Goal: Task Accomplishment & Management: Manage account settings

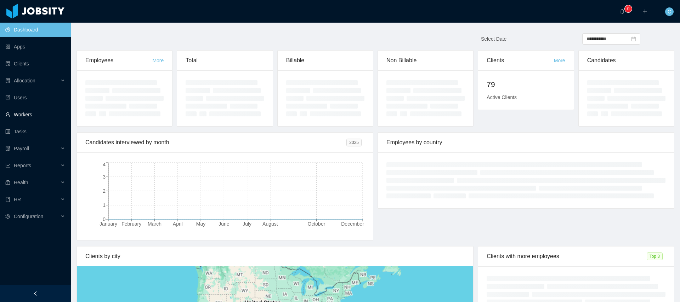
click at [50, 113] on link "Workers" at bounding box center [35, 115] width 60 height 14
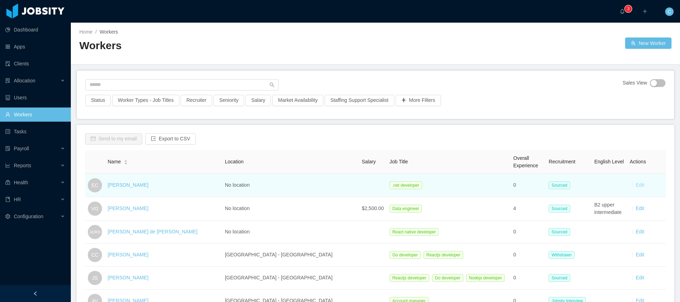
click at [639, 187] on link "Edit" at bounding box center [640, 185] width 8 height 6
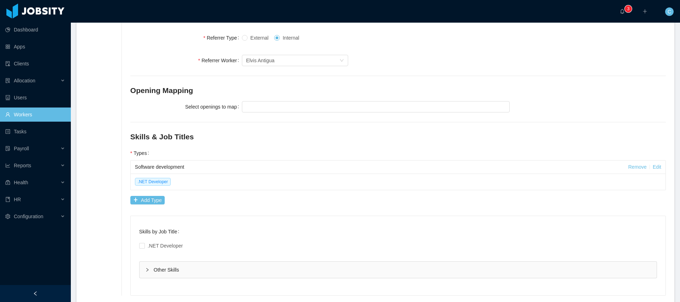
scroll to position [323, 0]
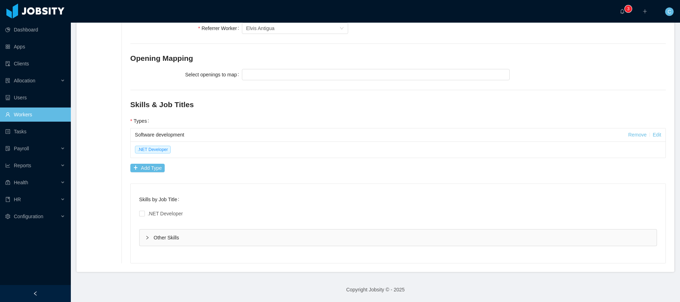
click at [147, 236] on icon "icon: right" at bounding box center [147, 238] width 4 height 4
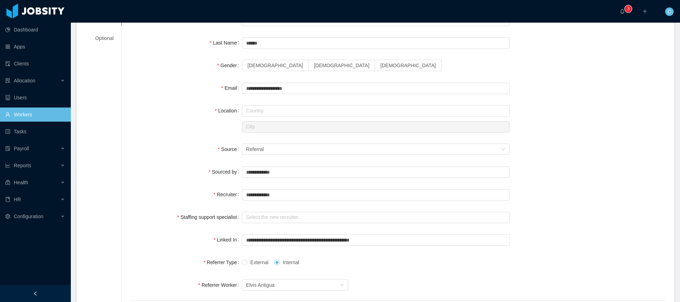
scroll to position [0, 0]
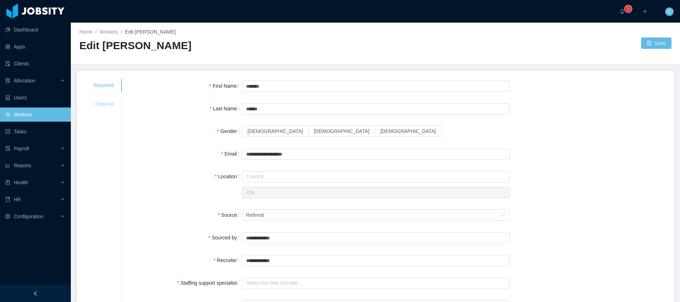
click at [103, 102] on div "Optional" at bounding box center [103, 104] width 37 height 13
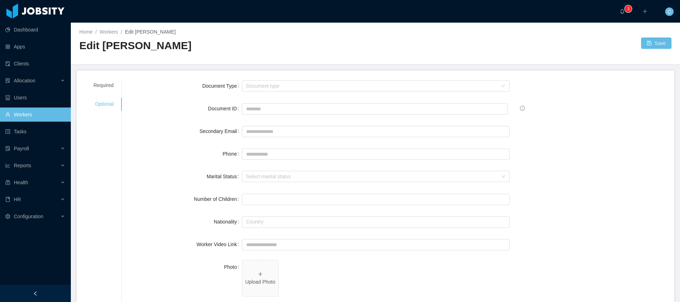
click at [100, 83] on div "Required" at bounding box center [103, 85] width 37 height 13
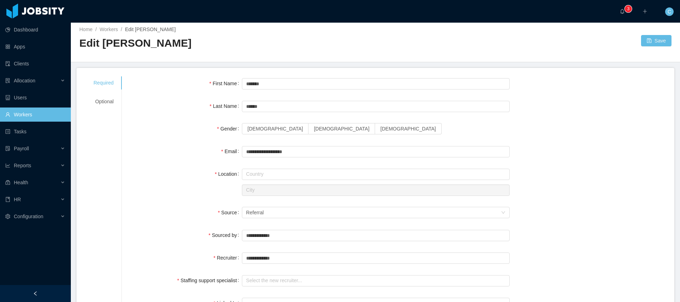
scroll to position [1, 0]
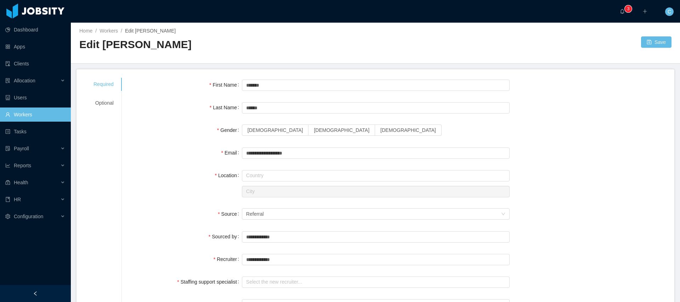
click at [630, 91] on div "First Name *******" at bounding box center [397, 85] width 535 height 14
click at [378, 34] on div "Home / Workers / Edit Enrique Cedeño / Edit Enrique Cedeño Save" at bounding box center [375, 43] width 609 height 42
click at [368, 35] on div "Home / Workers / Edit Enrique Cedeño / Edit Enrique Cedeño" at bounding box center [227, 42] width 296 height 30
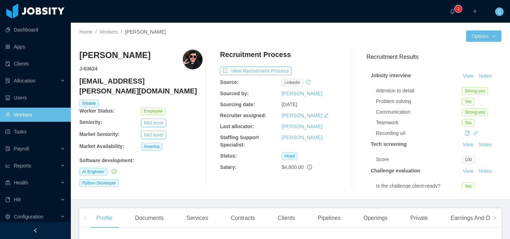
click at [425, 33] on div at bounding box center [378, 35] width 176 height 11
click at [245, 220] on div "Contracts" at bounding box center [242, 218] width 35 height 20
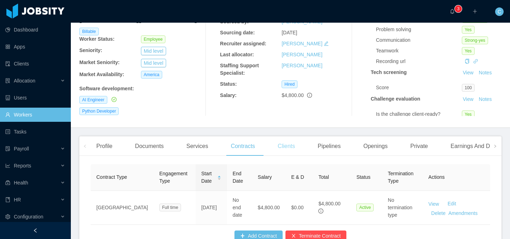
click at [299, 149] on div "Clients" at bounding box center [286, 146] width 29 height 20
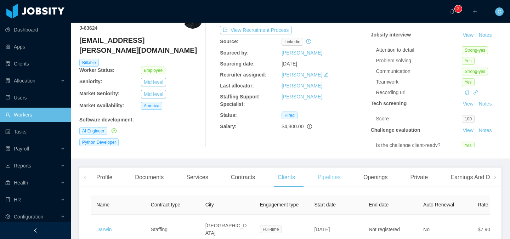
scroll to position [42, 0]
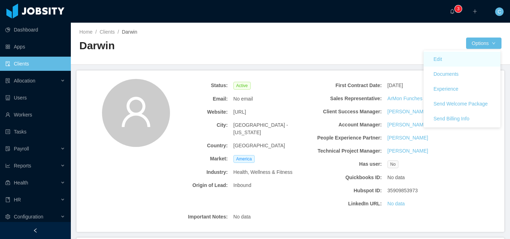
click at [467, 59] on link "Edit" at bounding box center [462, 59] width 77 height 15
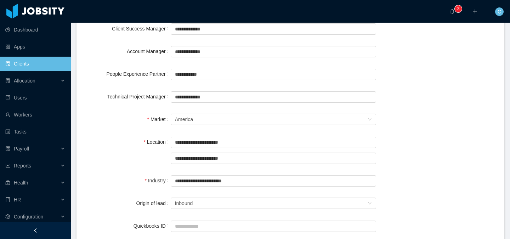
scroll to position [225, 0]
click at [215, 75] on input "text" at bounding box center [273, 73] width 205 height 11
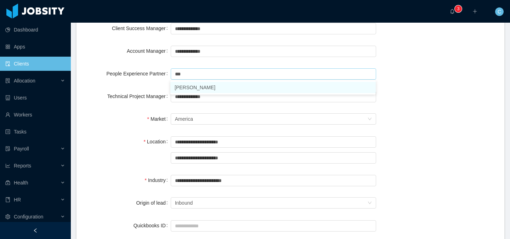
click at [200, 88] on li "Lucciana Herrera" at bounding box center [272, 87] width 205 height 11
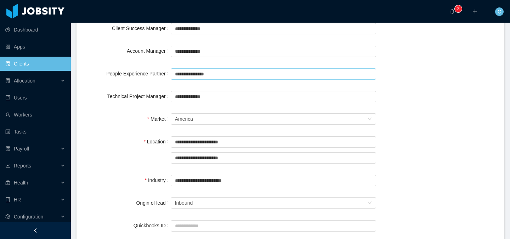
type input "**********"
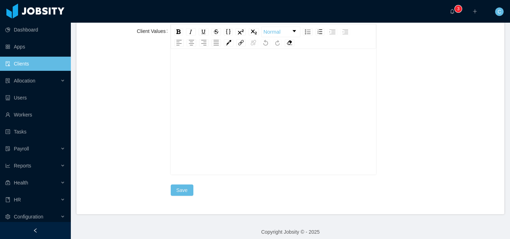
scroll to position [879, 0]
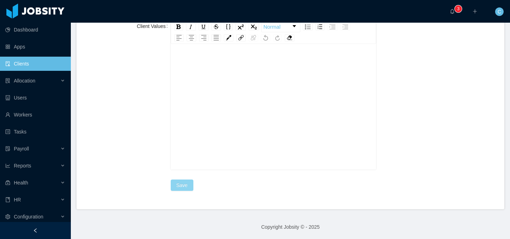
click at [180, 186] on button "Save" at bounding box center [182, 185] width 23 height 11
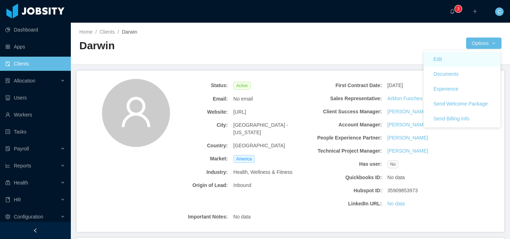
click at [449, 58] on link "Edit" at bounding box center [462, 59] width 77 height 15
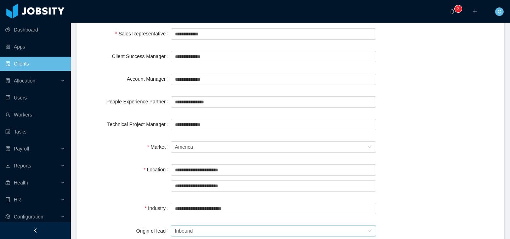
scroll to position [191, 0]
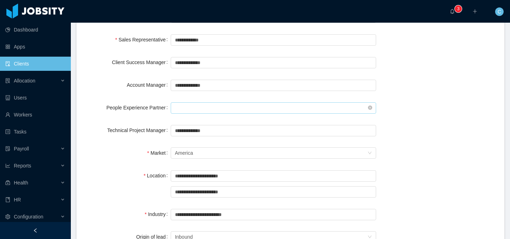
click at [267, 106] on input "text" at bounding box center [273, 107] width 205 height 11
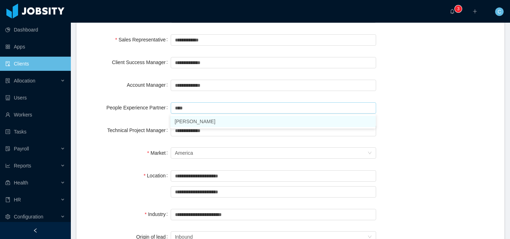
click at [196, 120] on li "Soraya Aguil" at bounding box center [272, 121] width 205 height 11
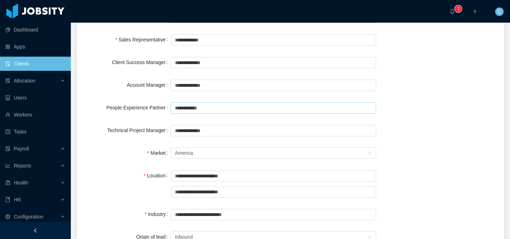
type input "**********"
click at [418, 101] on div "**********" at bounding box center [290, 108] width 411 height 14
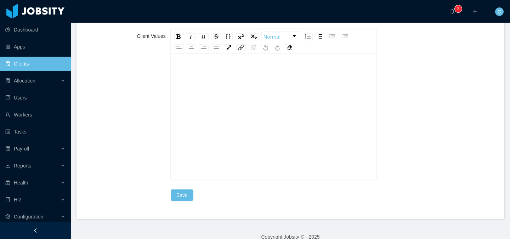
scroll to position [879, 0]
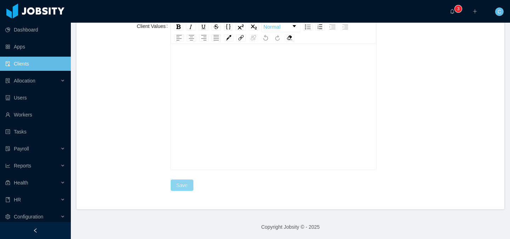
click at [183, 182] on button "Save" at bounding box center [182, 185] width 23 height 11
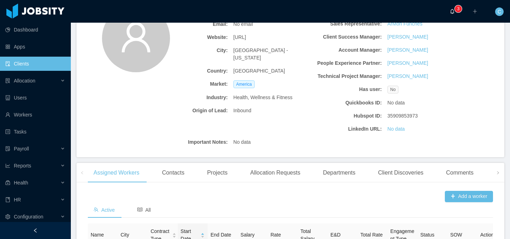
scroll to position [171, 0]
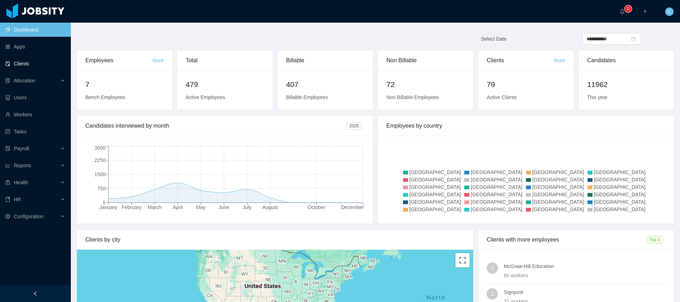
click at [35, 64] on link "Clients" at bounding box center [35, 64] width 60 height 14
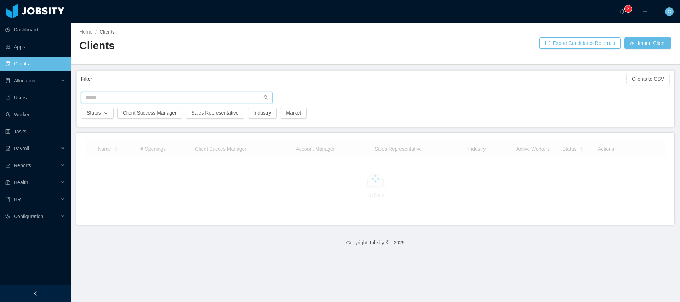
drag, startPoint x: 119, startPoint y: 92, endPoint x: 124, endPoint y: 97, distance: 6.0
click at [119, 93] on input "text" at bounding box center [177, 97] width 192 height 11
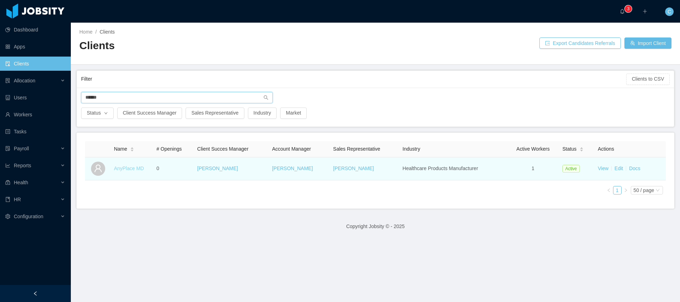
type input "******"
click at [135, 168] on link "AnyPlace MD" at bounding box center [129, 169] width 30 height 6
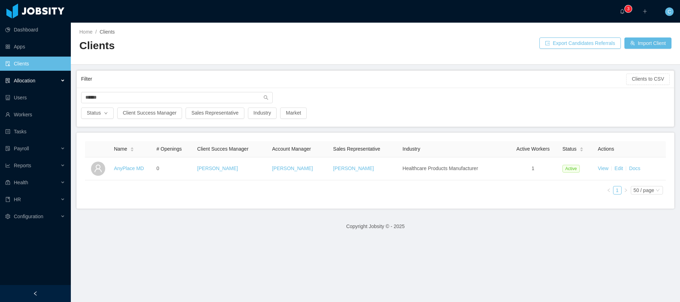
click at [41, 78] on div "Allocation" at bounding box center [35, 81] width 71 height 14
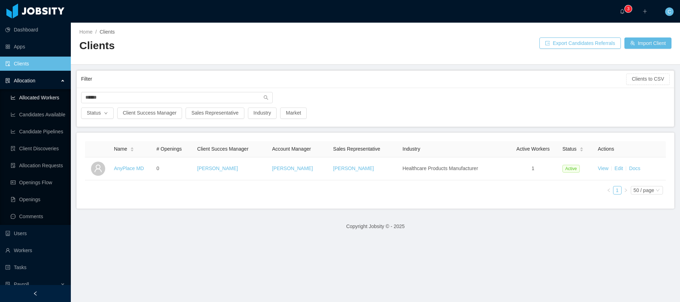
click at [33, 96] on link "Allocated Workers" at bounding box center [38, 98] width 55 height 14
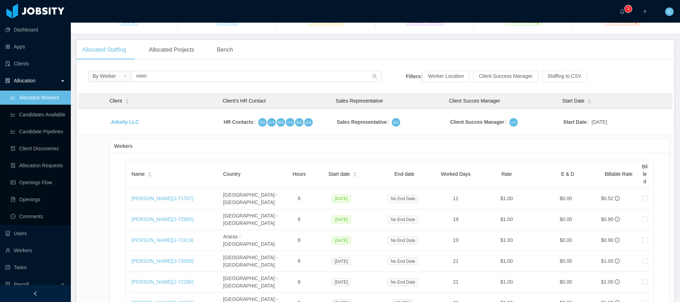
scroll to position [95, 0]
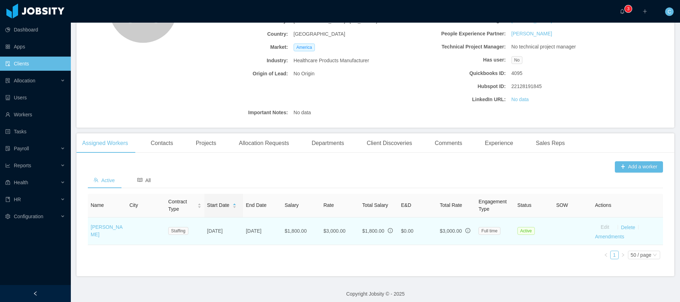
scroll to position [108, 0]
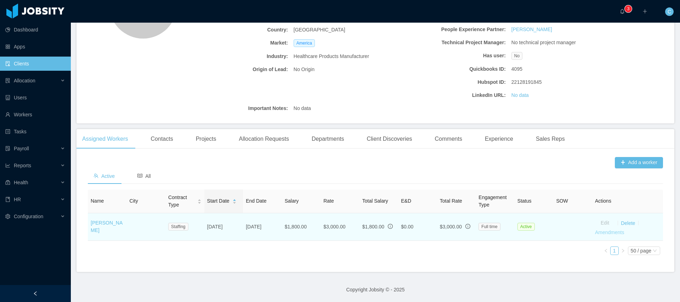
click at [618, 234] on link "Amendments" at bounding box center [609, 233] width 29 height 6
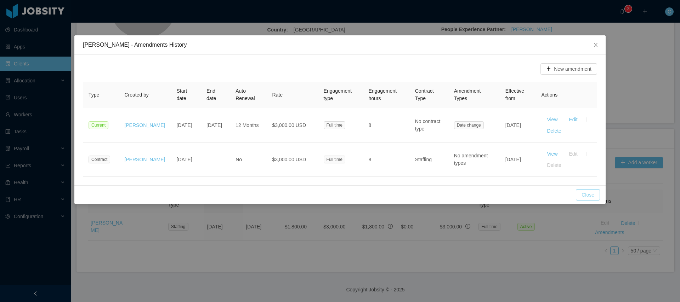
click at [585, 193] on button "Close" at bounding box center [588, 194] width 24 height 11
